Goal: Task Accomplishment & Management: Use online tool/utility

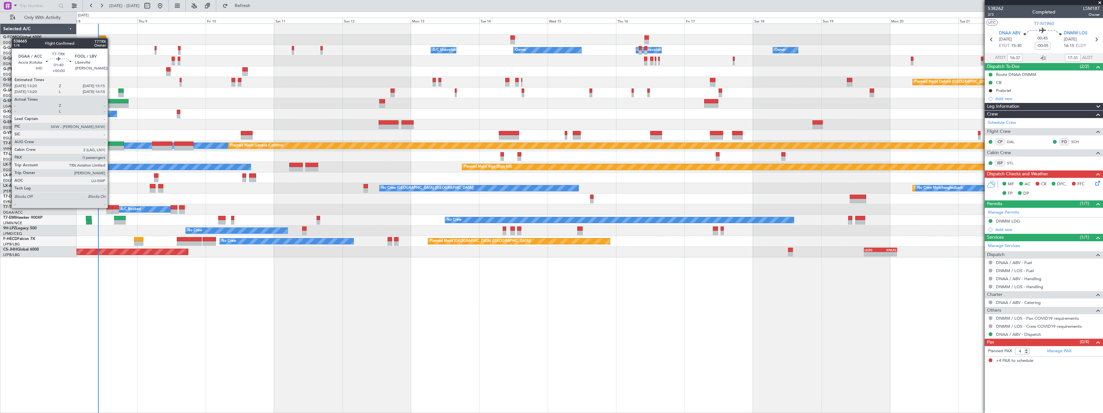
click at [111, 207] on div at bounding box center [109, 207] width 6 height 5
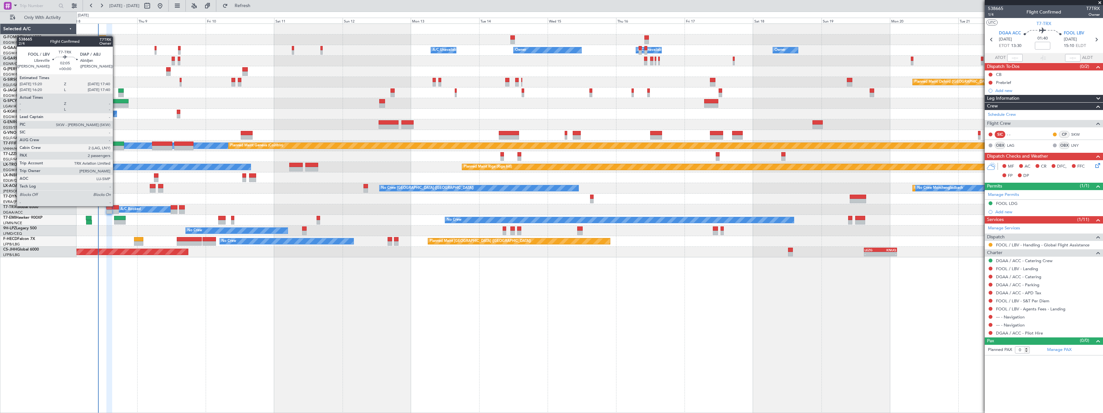
click at [116, 206] on div at bounding box center [115, 207] width 7 height 5
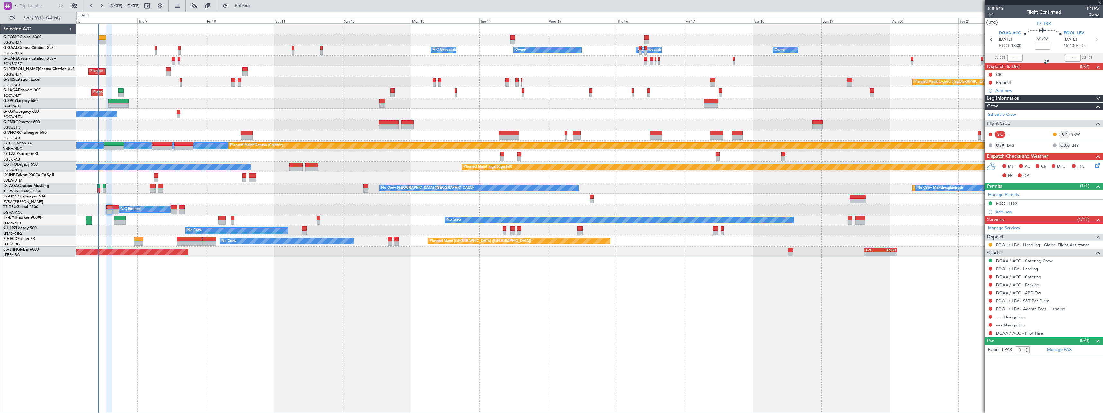
type input "2"
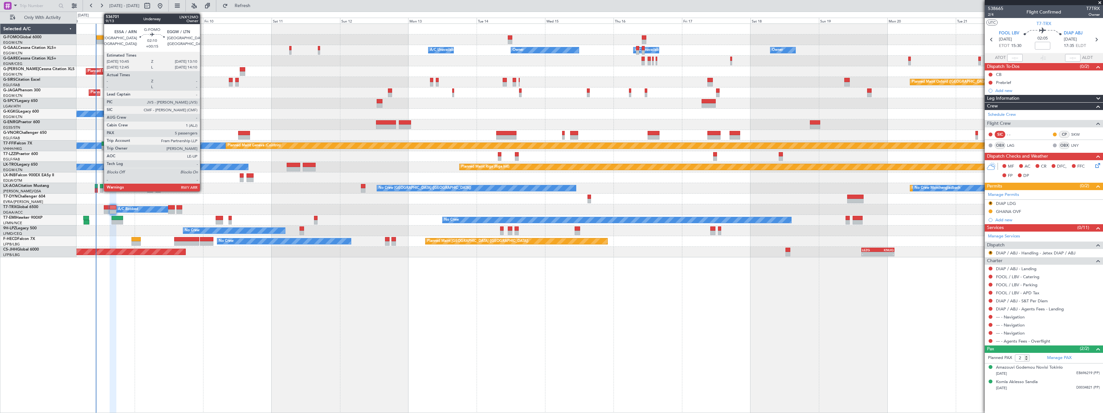
click at [101, 36] on div at bounding box center [99, 37] width 7 height 5
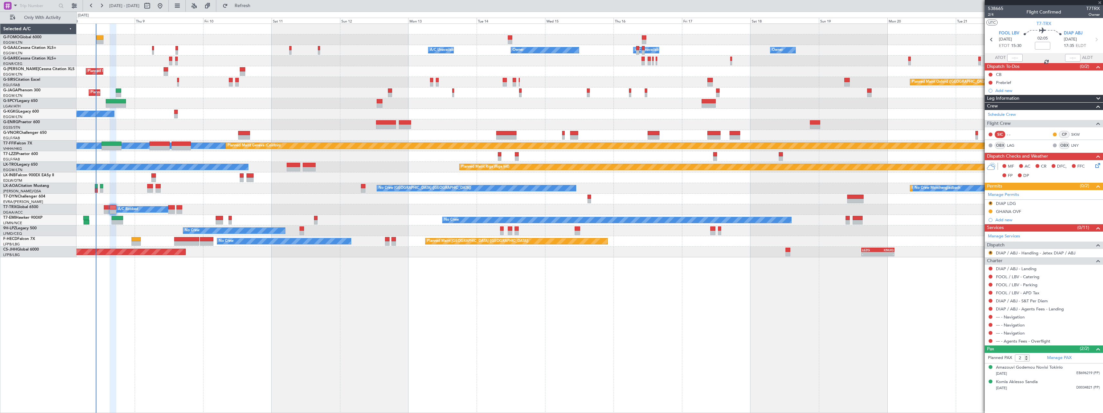
type input "+00:15"
type input "5"
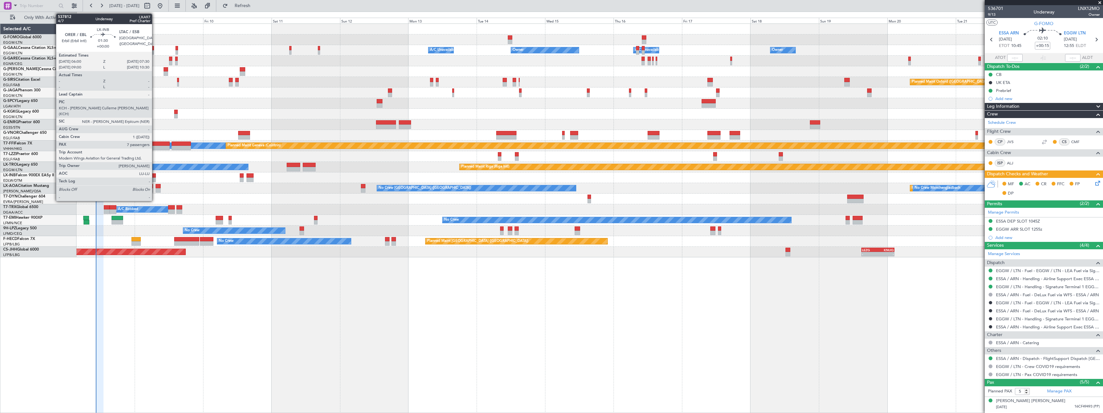
click at [155, 176] on div at bounding box center [153, 175] width 5 height 5
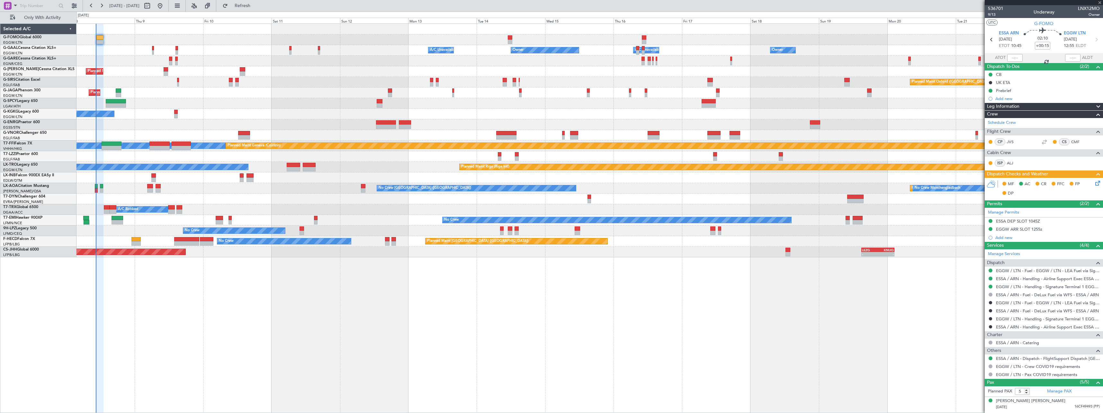
type input "7"
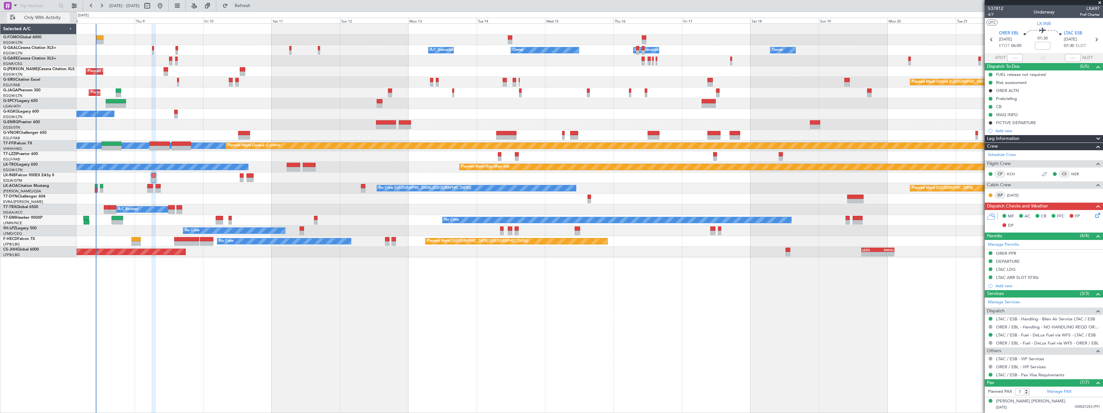
click at [37, 17] on span "Only With Activity" at bounding box center [42, 17] width 51 height 5
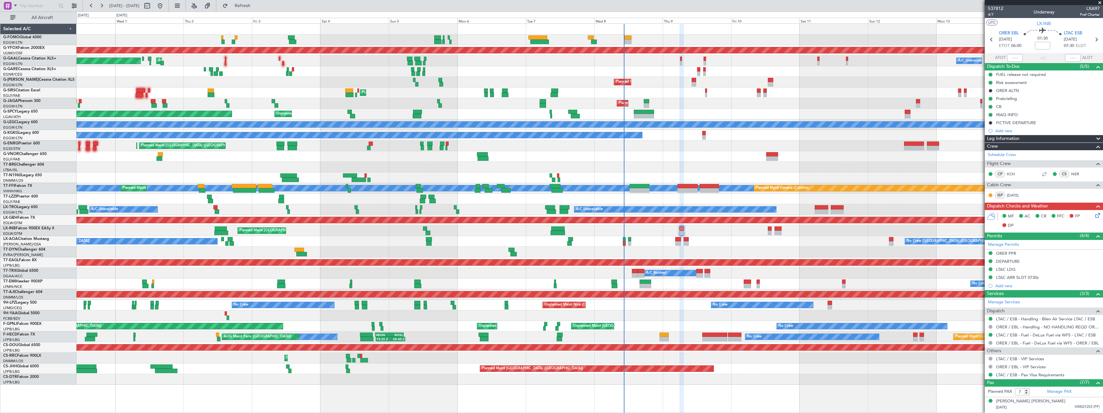
click at [835, 239] on div "AOG Maint Ostafyevo Owner A/C Unavailable AOG Maint [GEOGRAPHIC_DATA] Planned […" at bounding box center [590, 204] width 1026 height 361
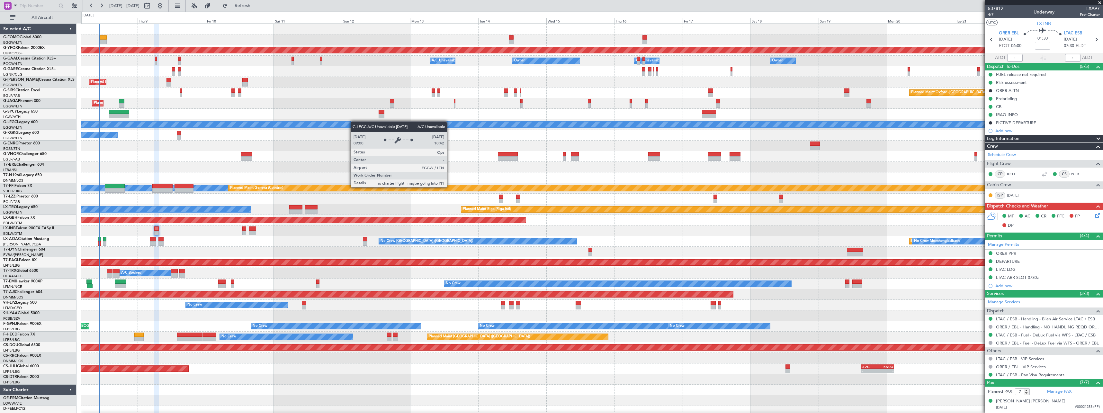
click at [327, 125] on div "AOG Maint Ostafyevo Owner A/C Unavailable Owner A/C Unavailable Owner Owner Pla…" at bounding box center [592, 220] width 1022 height 393
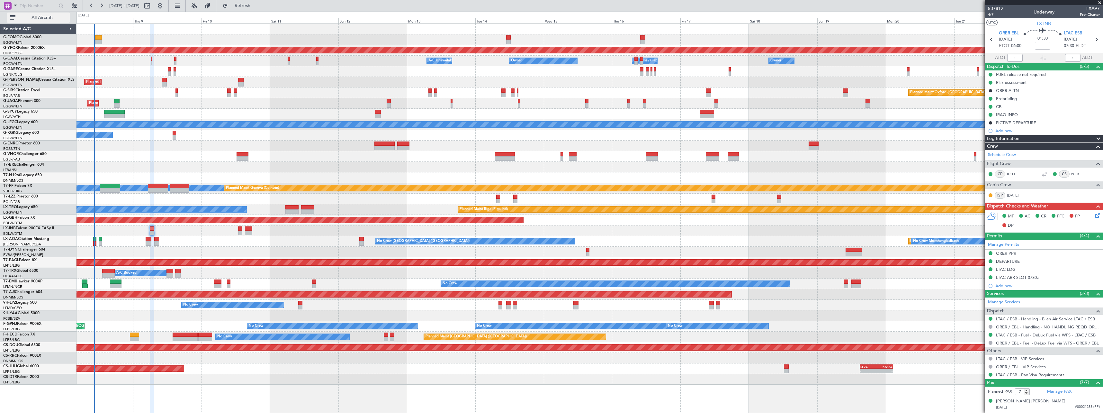
click at [35, 18] on span "All Aircraft" at bounding box center [42, 17] width 51 height 5
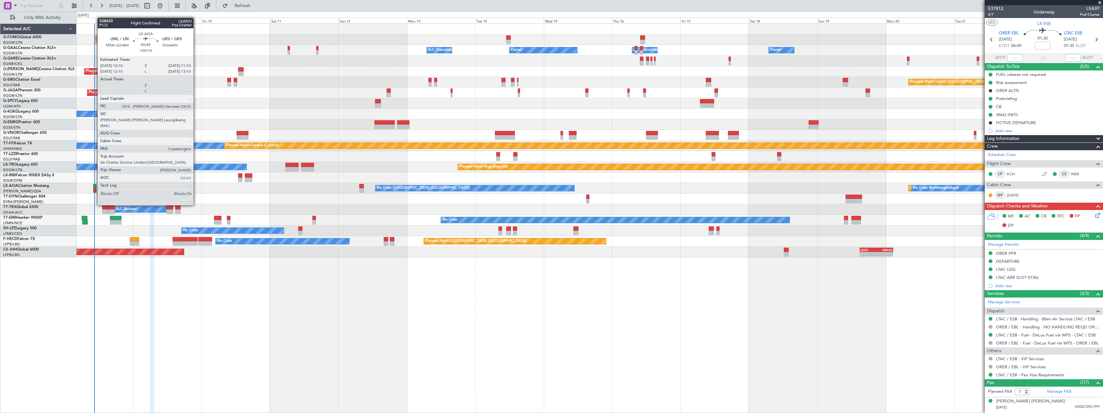
click at [94, 187] on div at bounding box center [94, 186] width 3 height 5
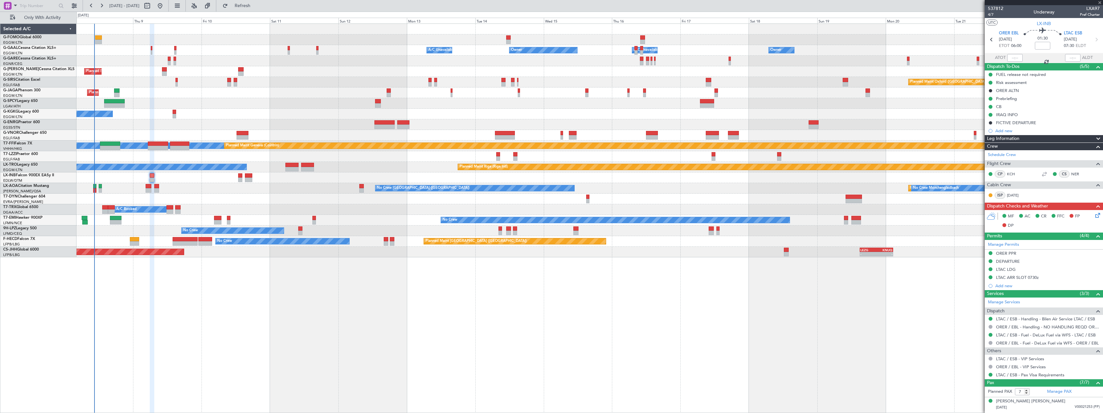
type input "+00:10"
type input "0"
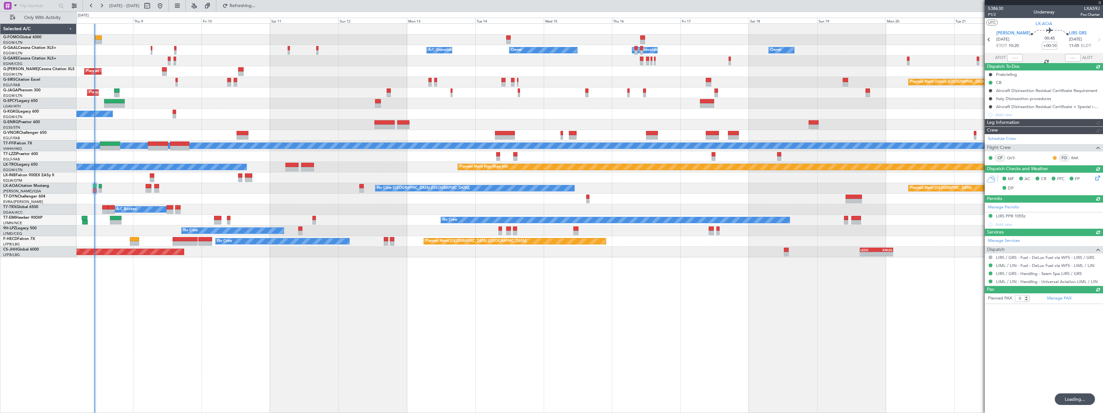
type input "10:27"
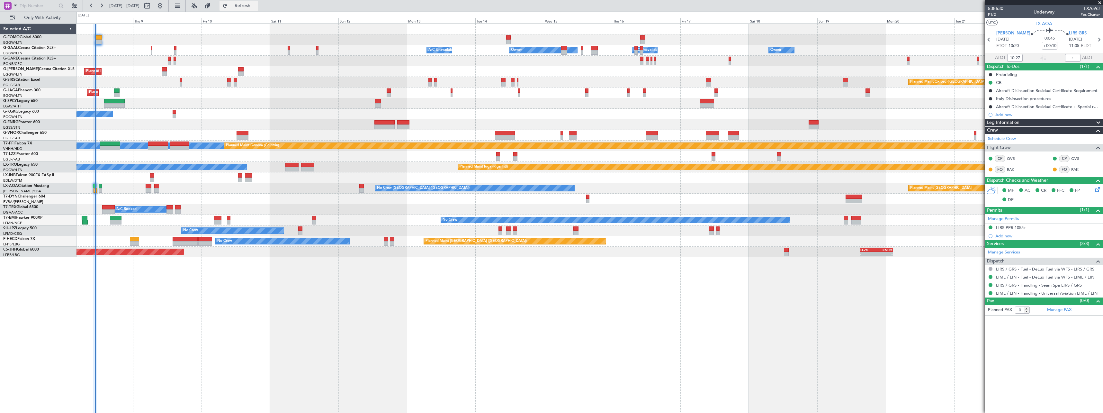
click at [258, 9] on button "Refresh" at bounding box center [239, 6] width 39 height 10
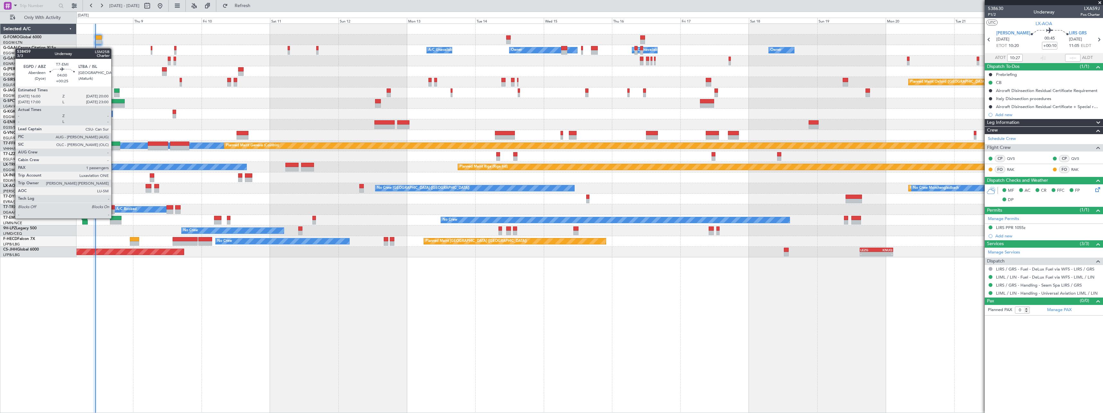
click at [114, 218] on div at bounding box center [116, 218] width 12 height 5
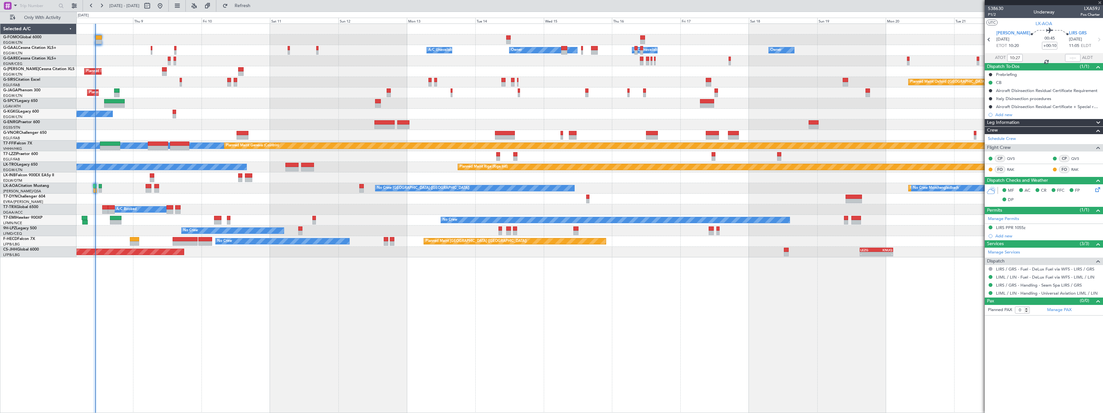
type input "+00:25"
type input "1"
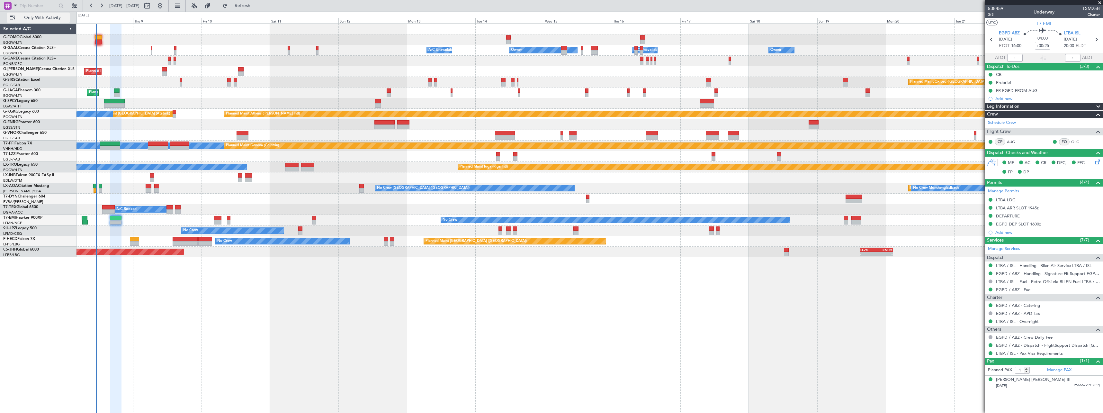
click at [44, 15] on span "Only With Activity" at bounding box center [42, 17] width 51 height 5
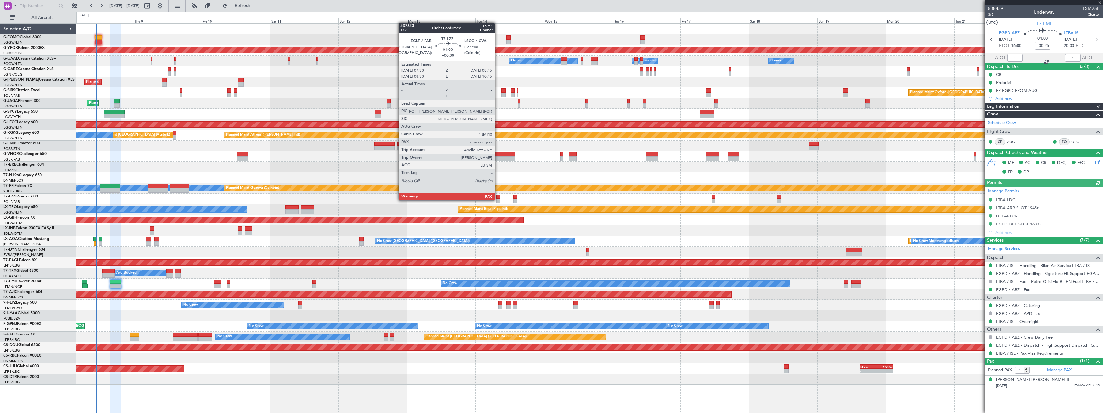
click at [498, 200] on div at bounding box center [498, 201] width 4 height 5
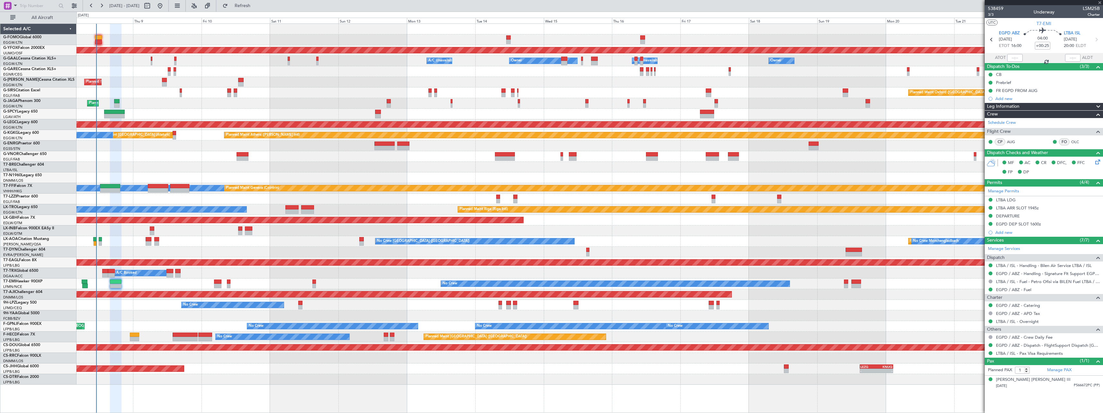
type input "7"
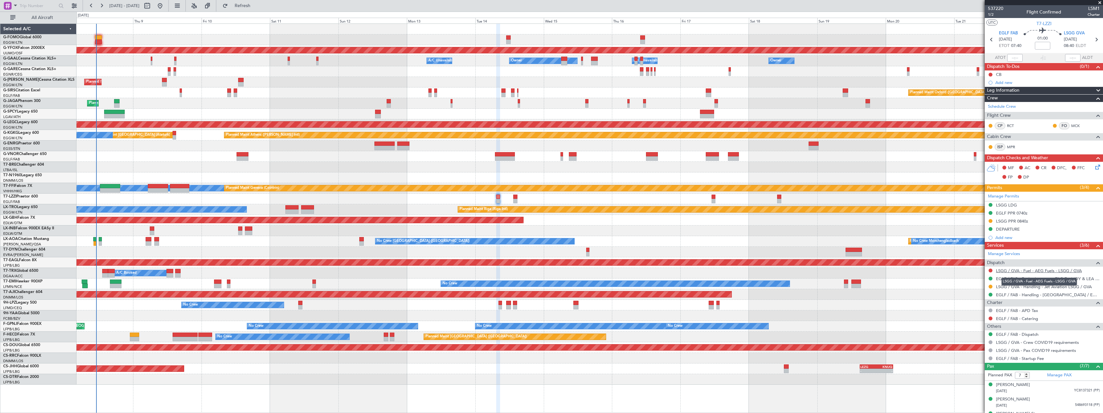
click at [1040, 272] on link "LSGG / GVA - Fuel - AEG Fuels - LSGG / GVA" at bounding box center [1039, 270] width 86 height 5
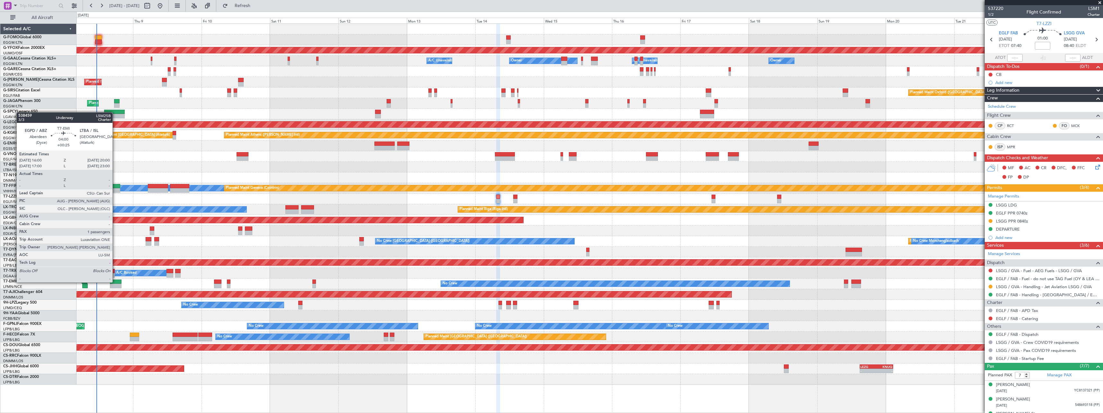
click at [115, 282] on div at bounding box center [116, 281] width 12 height 5
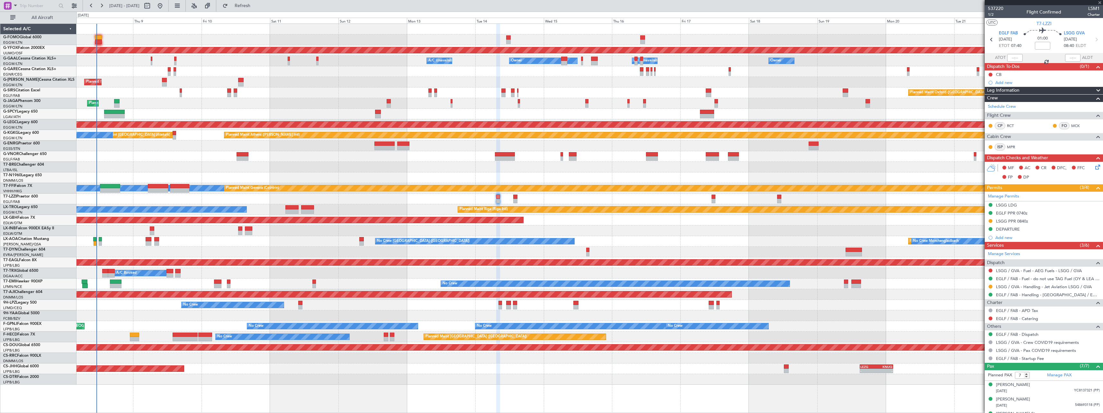
type input "+00:25"
type input "1"
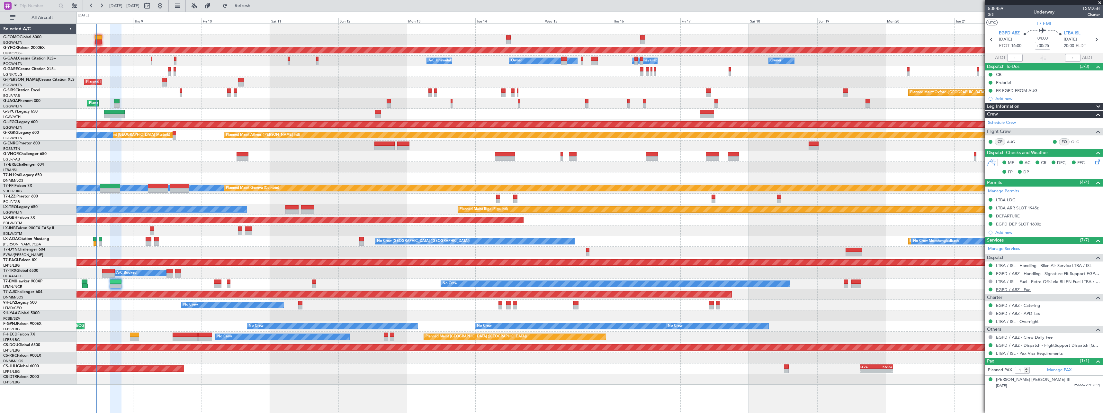
click at [1013, 291] on link "EGPD / ABZ - Fuel" at bounding box center [1013, 289] width 35 height 5
click at [49, 16] on span "All Aircraft" at bounding box center [42, 17] width 51 height 5
